Goal: Ask a question

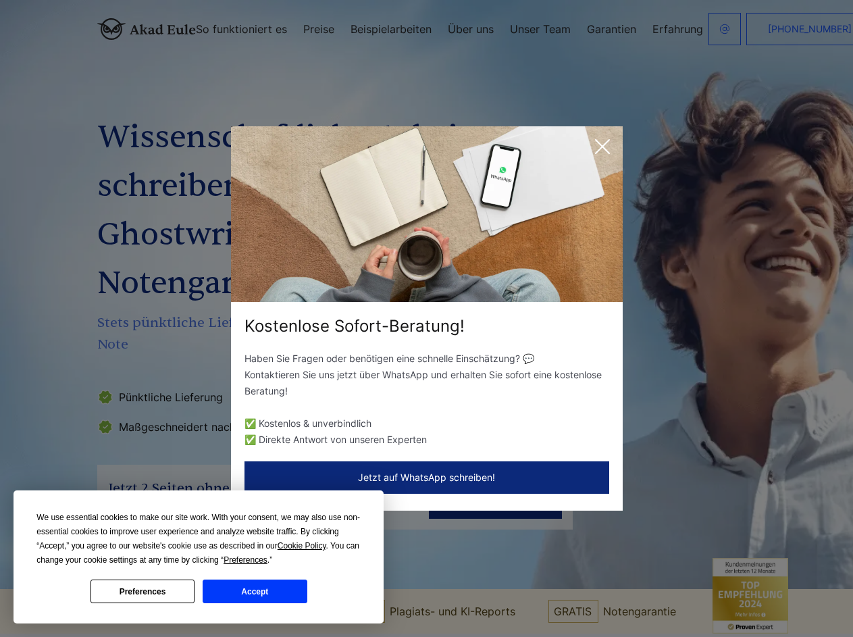
click at [426, 318] on div "Kostenlose Sofort-Beratung!" at bounding box center [427, 327] width 392 height 22
click at [304, 546] on span "Cookie Policy" at bounding box center [302, 545] width 49 height 9
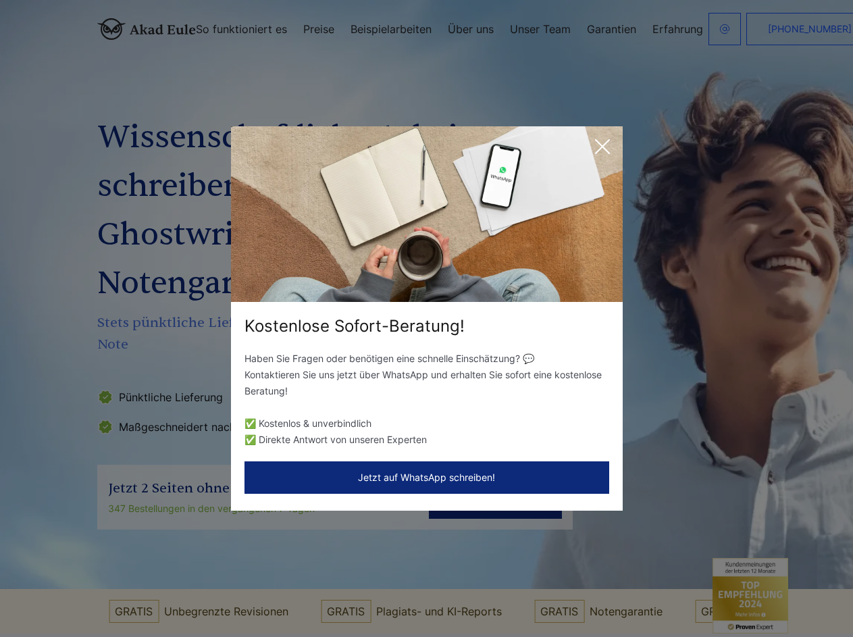
click at [261, 560] on div "Kostenlose Sofort-Beratung! Haben Sie Fragen oder benötigen eine schnelle Einsc…" at bounding box center [426, 318] width 853 height 637
click at [143, 591] on div "Kostenlose Sofort-Beratung! Haben Sie Fragen oder benötigen eine schnelle Einsc…" at bounding box center [426, 318] width 853 height 637
click at [255, 591] on div "Kostenlose Sofort-Beratung! Haben Sie Fragen oder benötigen eine schnelle Einsc…" at bounding box center [426, 318] width 853 height 637
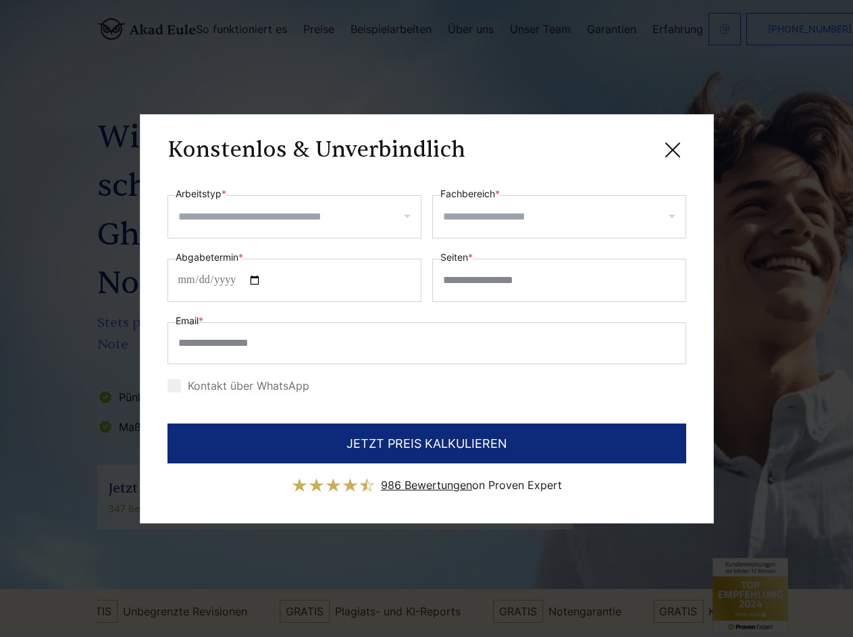
click at [603, 147] on div "Konstenlos & Unverbindlich" at bounding box center [427, 150] width 519 height 17
click at [427, 478] on span "986 Bewertungen" at bounding box center [426, 485] width 91 height 14
